Goal: Information Seeking & Learning: Find contact information

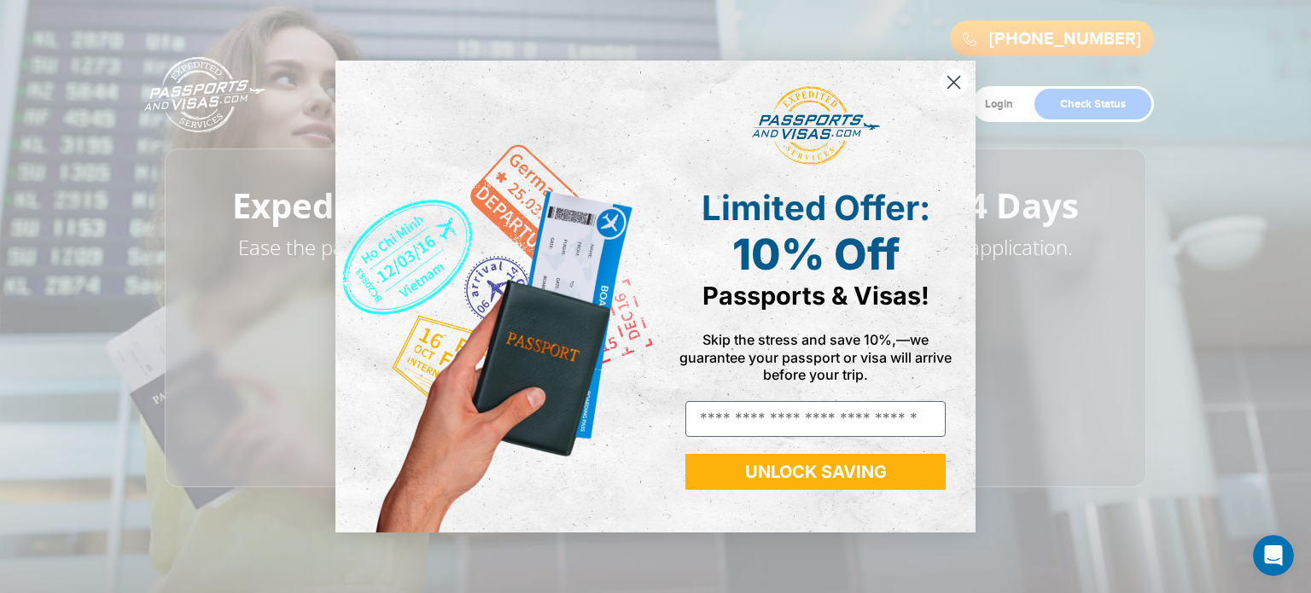
click at [962, 79] on circle "Close dialog" at bounding box center [953, 82] width 28 height 28
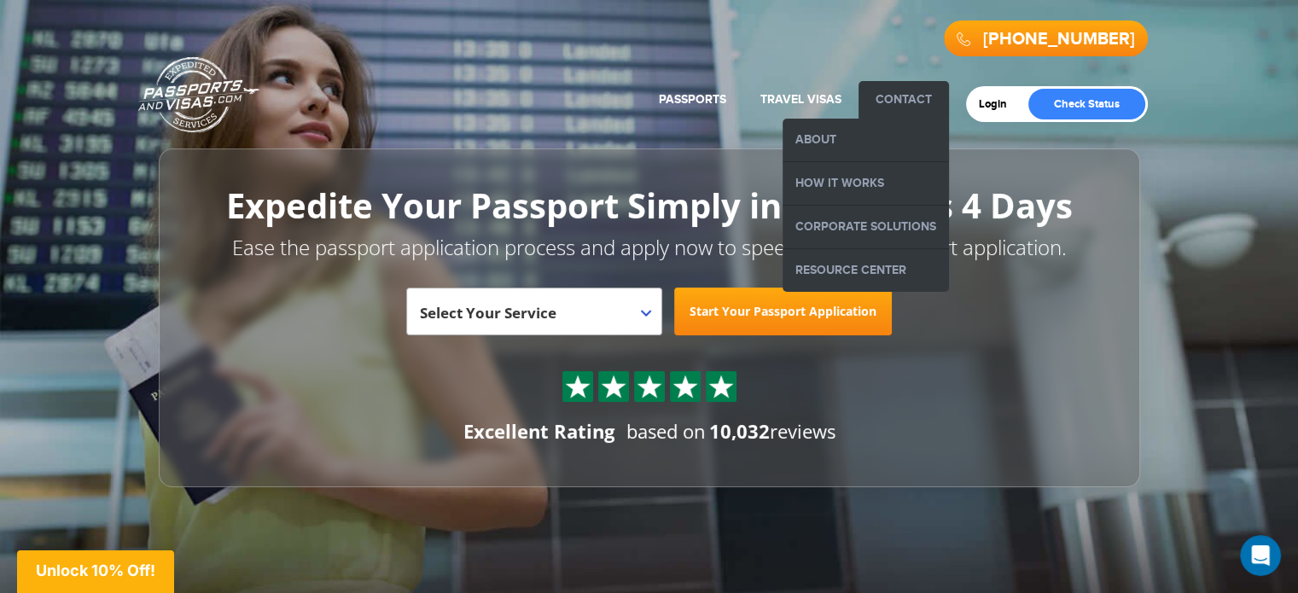
click at [897, 105] on link "Contact" at bounding box center [903, 99] width 56 height 15
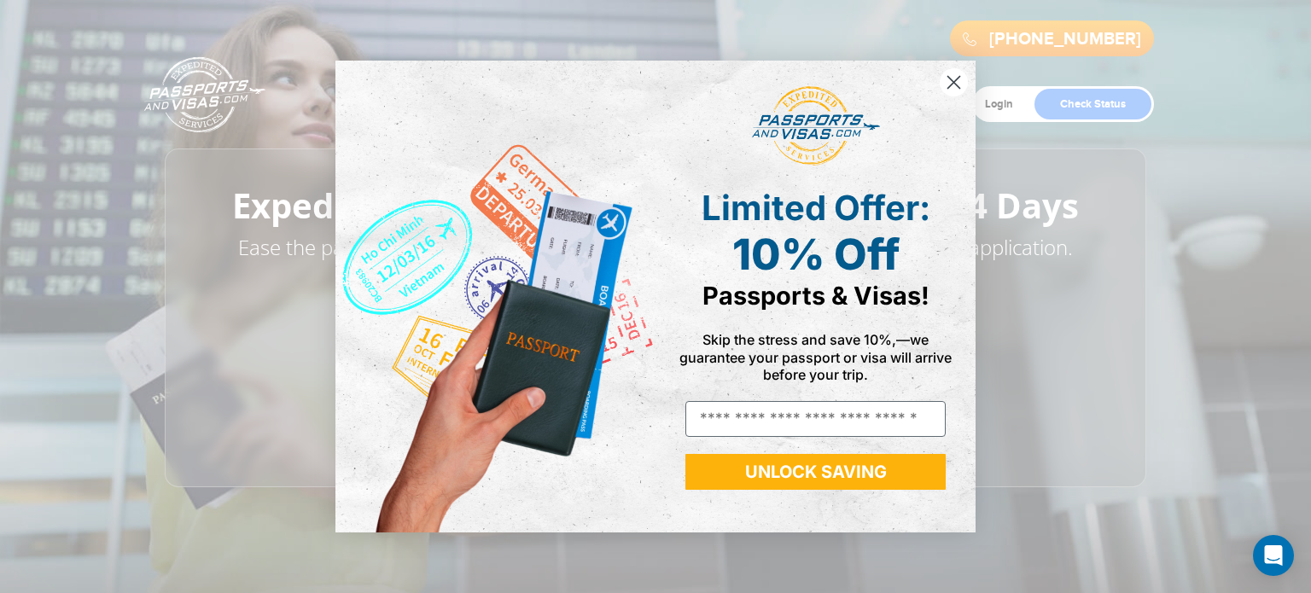
click at [949, 80] on circle "Close dialog" at bounding box center [953, 82] width 28 height 28
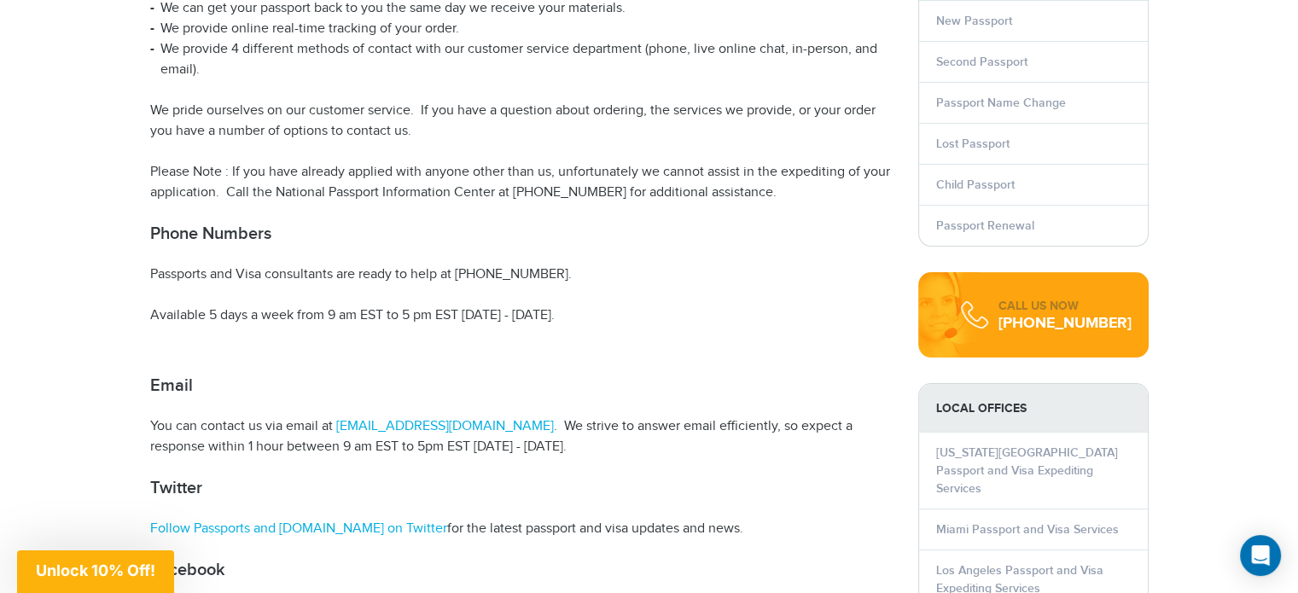
scroll to position [413, 0]
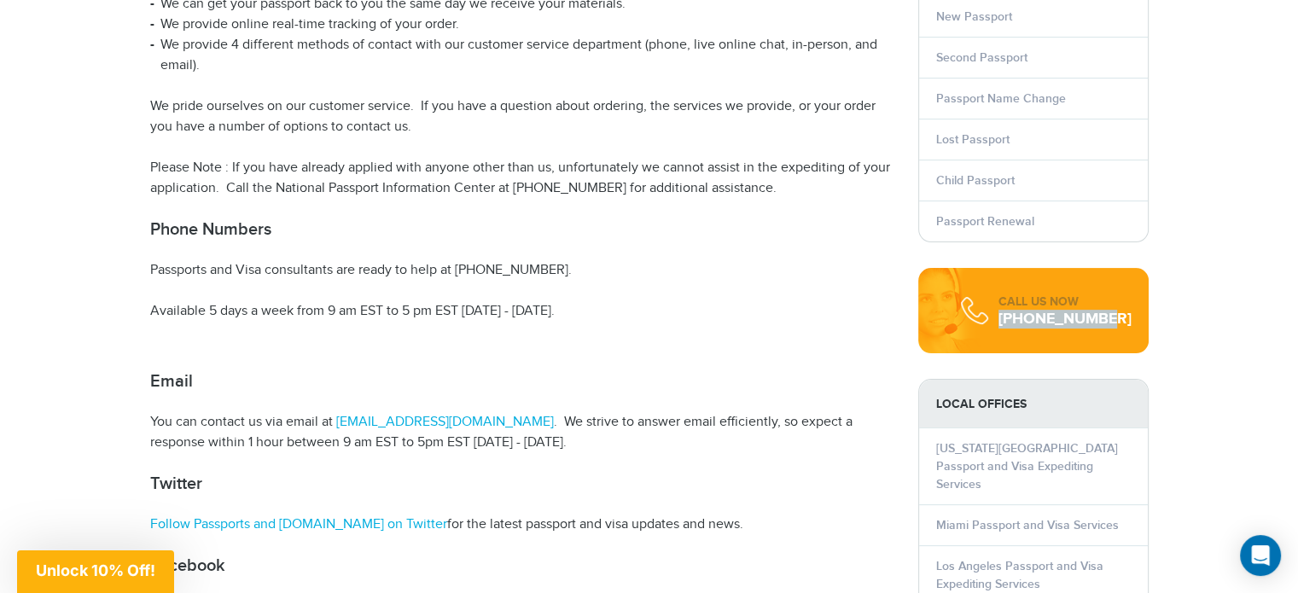
drag, startPoint x: 1139, startPoint y: 320, endPoint x: 1031, endPoint y: 316, distance: 108.4
click at [1031, 316] on div "CALL US NOW [PHONE_NUMBER]" at bounding box center [1033, 310] width 230 height 85
copy div "[PHONE_NUMBER]"
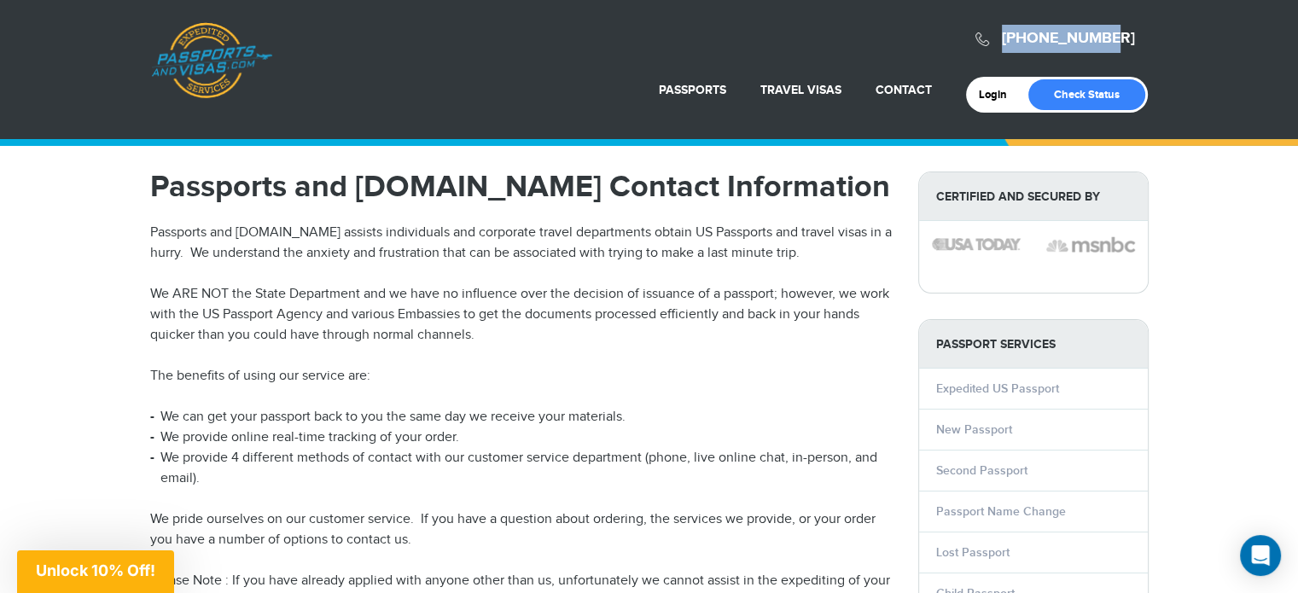
drag, startPoint x: 1139, startPoint y: 35, endPoint x: 1029, endPoint y: 38, distance: 110.1
click at [1029, 38] on span "[PHONE_NUMBER]" at bounding box center [1054, 38] width 185 height 37
copy link "[PHONE_NUMBER]"
